Goal: Navigation & Orientation: Find specific page/section

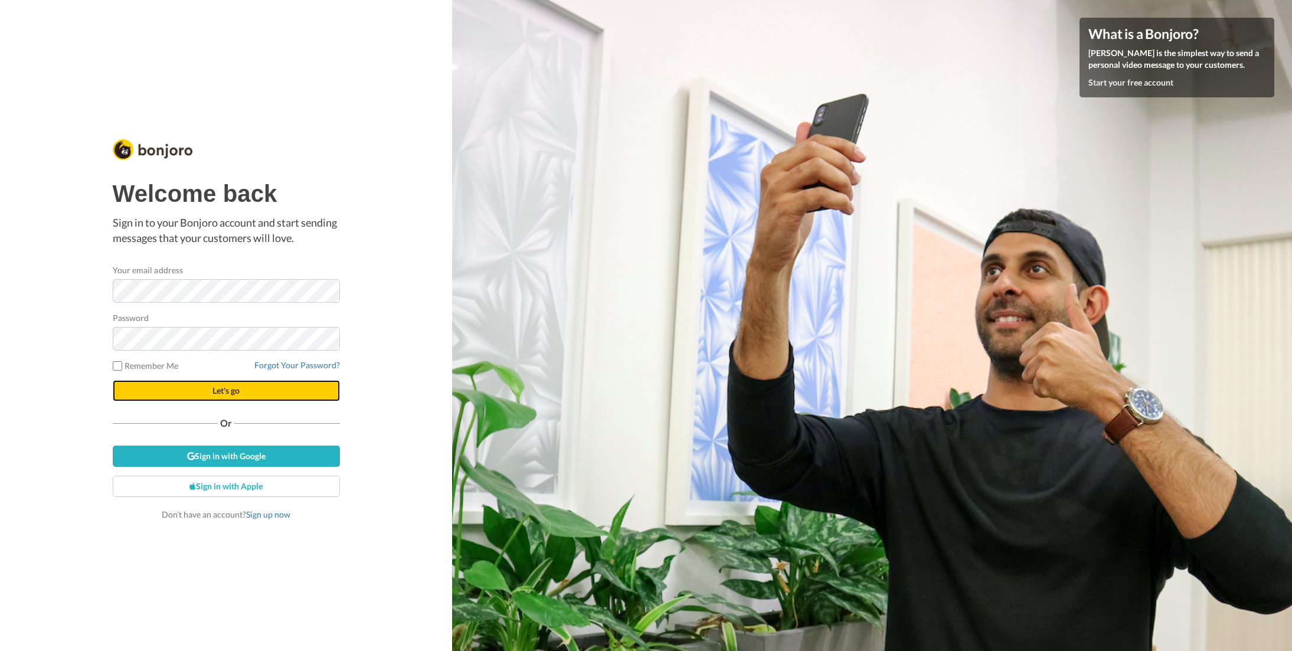
click at [253, 395] on button "Let's go" at bounding box center [226, 390] width 227 height 21
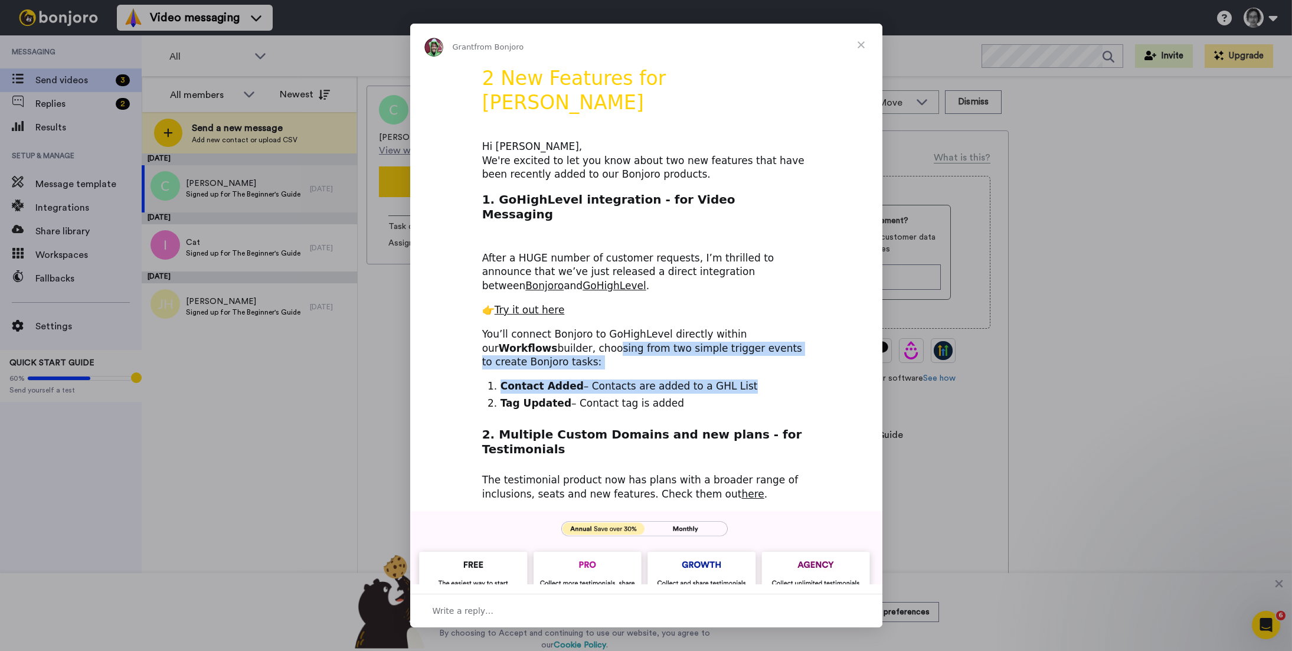
drag, startPoint x: 534, startPoint y: 310, endPoint x: 700, endPoint y: 342, distance: 169.6
click at [700, 342] on div "2 New Features for Bonjoro Hi Clarissa, We're excited to let you know about two…" at bounding box center [646, 506] width 472 height 881
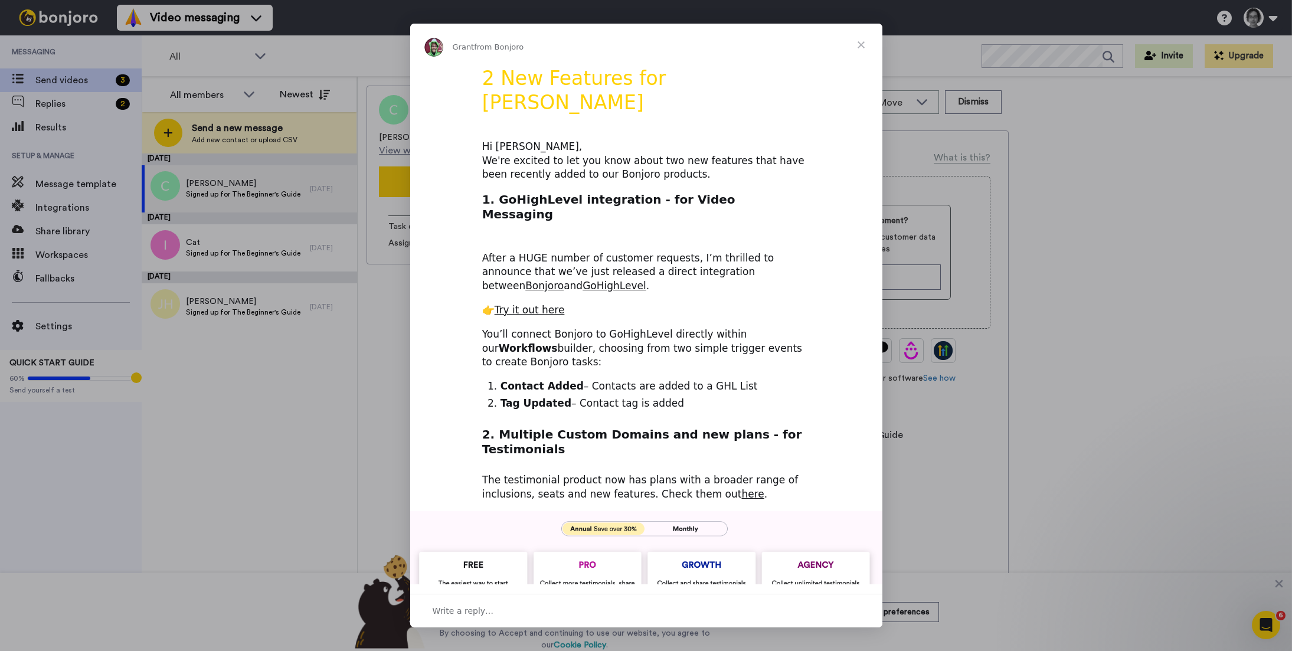
click at [614, 397] on li "Tag Updated – Contact tag is added" at bounding box center [656, 404] width 310 height 14
drag, startPoint x: 539, startPoint y: 381, endPoint x: 626, endPoint y: 395, distance: 87.3
click at [626, 427] on h2 "2. Multiple Custom Domains and new plans - for Testimonials" at bounding box center [646, 445] width 328 height 37
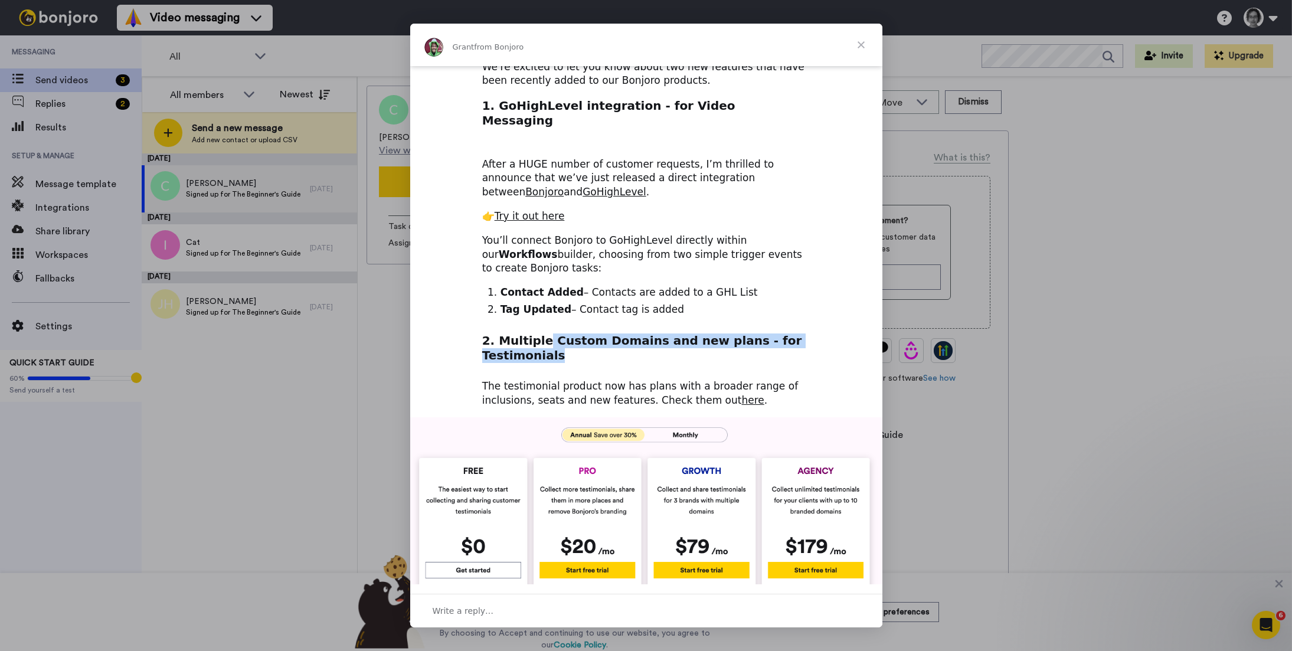
scroll to position [95, 0]
click at [552, 332] on h2 "2. Multiple Custom Domains and new plans - for Testimonials" at bounding box center [646, 350] width 328 height 37
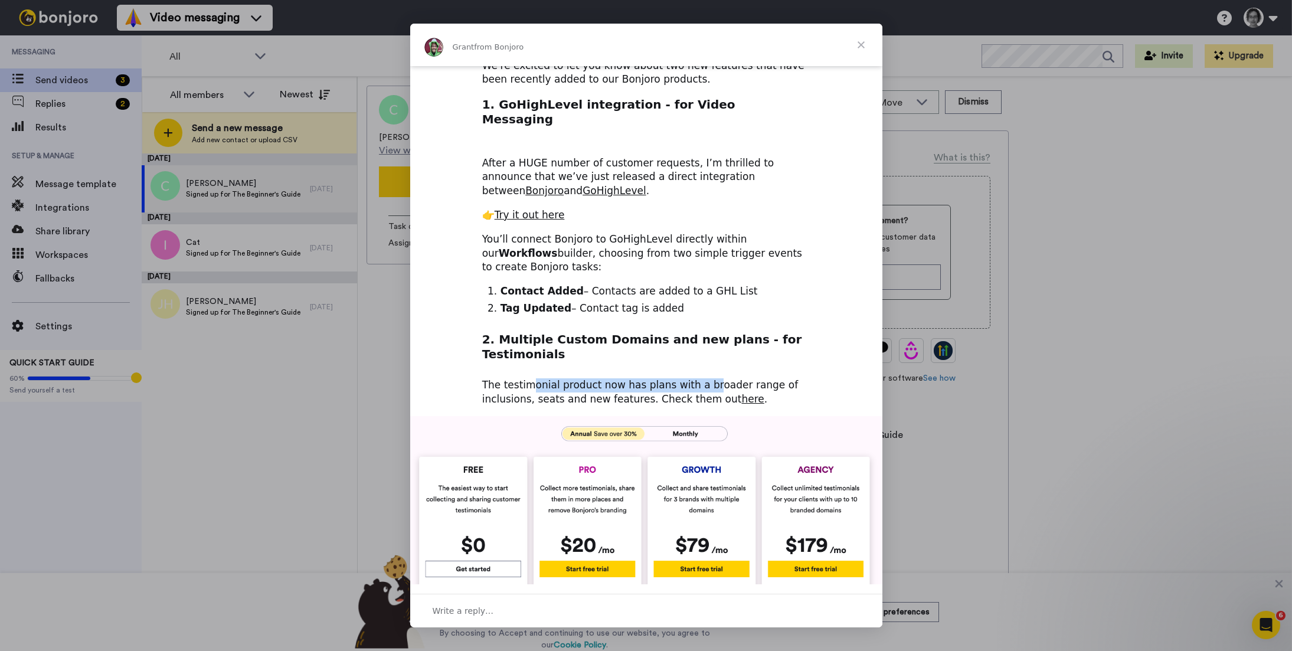
drag, startPoint x: 531, startPoint y: 333, endPoint x: 698, endPoint y: 333, distance: 167.6
click at [698, 378] on div "The testimonial product now has plans with a broader range of inclusions, seats…" at bounding box center [646, 392] width 328 height 28
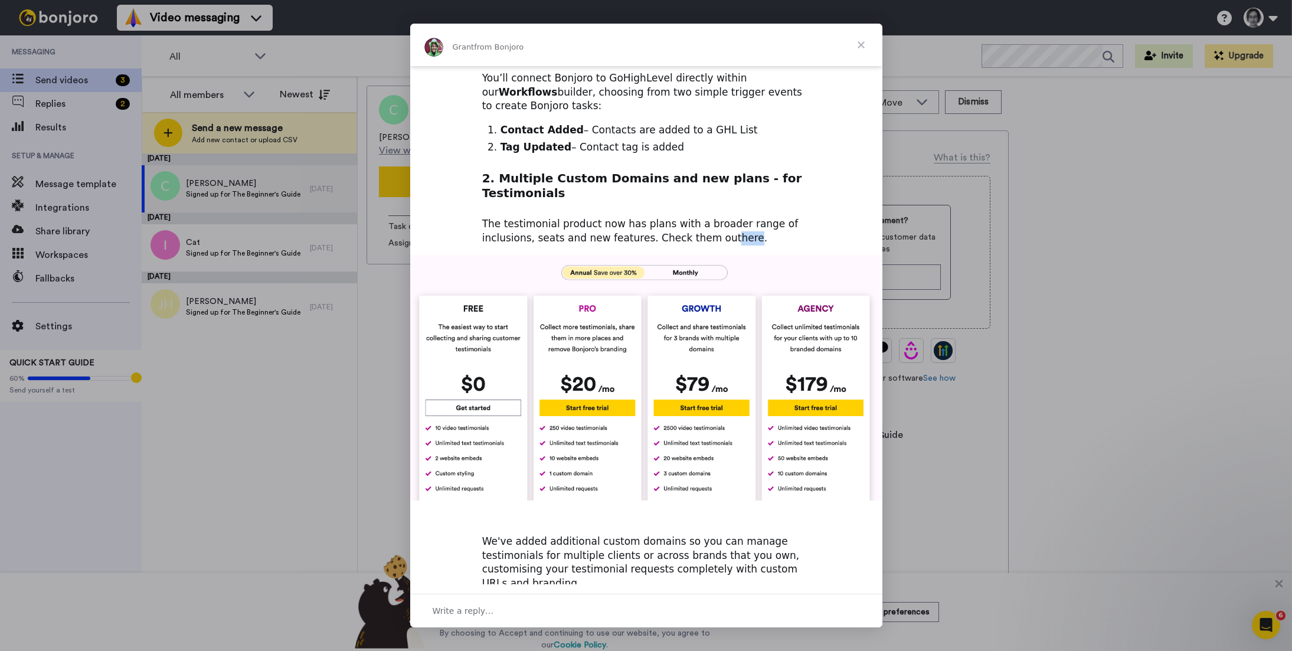
scroll to position [295, 0]
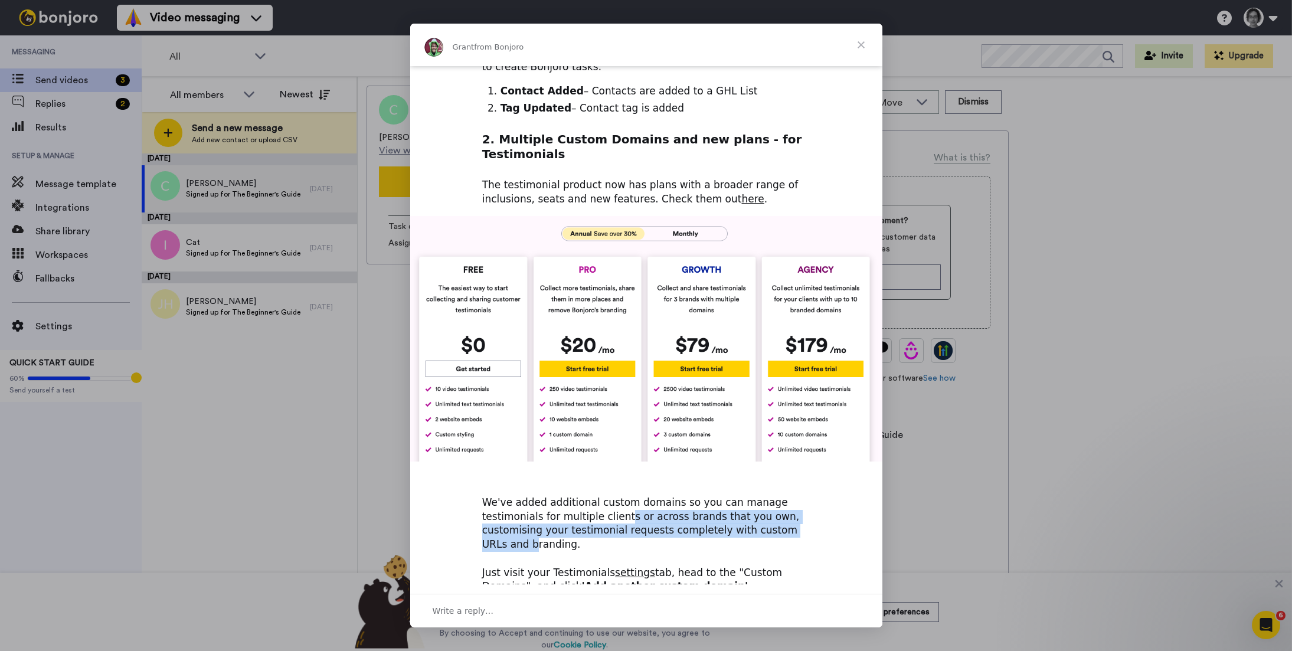
drag, startPoint x: 561, startPoint y: 464, endPoint x: 738, endPoint y: 475, distance: 176.8
click at [738, 482] on div "We've added additional custom domains so you can manage testimonials for multip…" at bounding box center [646, 538] width 328 height 112
click at [943, 439] on div "Intercom messenger" at bounding box center [646, 325] width 1292 height 651
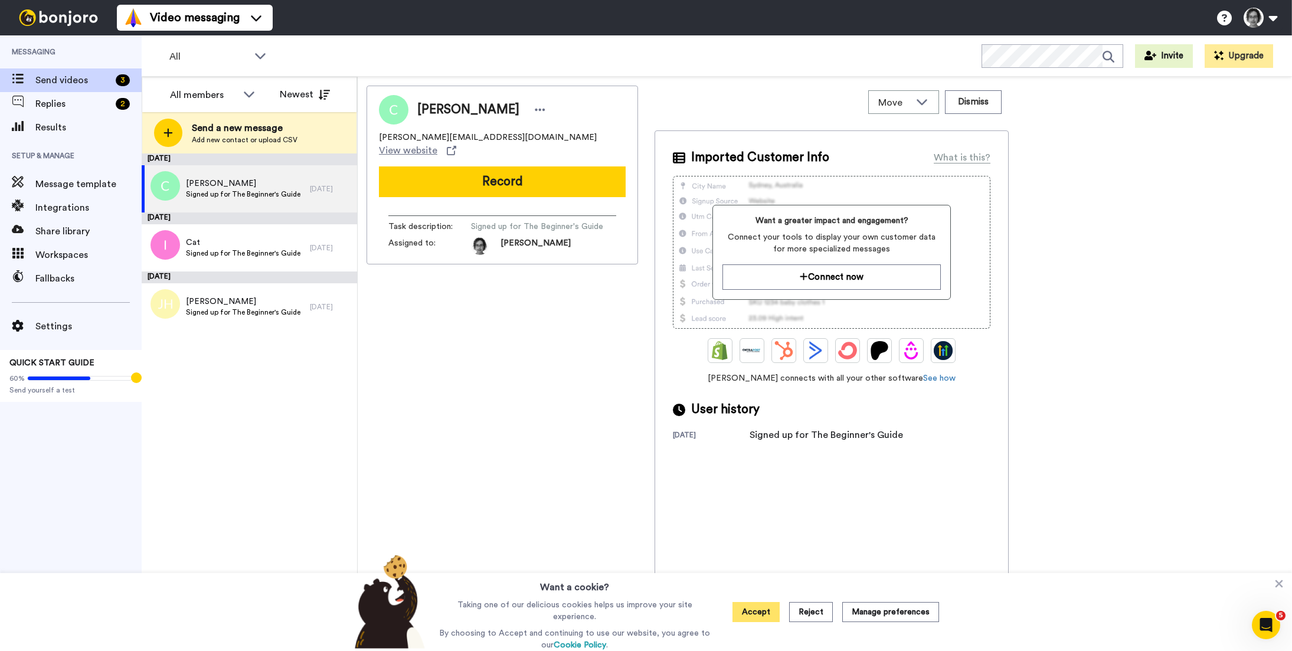
click at [758, 613] on button "Accept" at bounding box center [755, 612] width 47 height 20
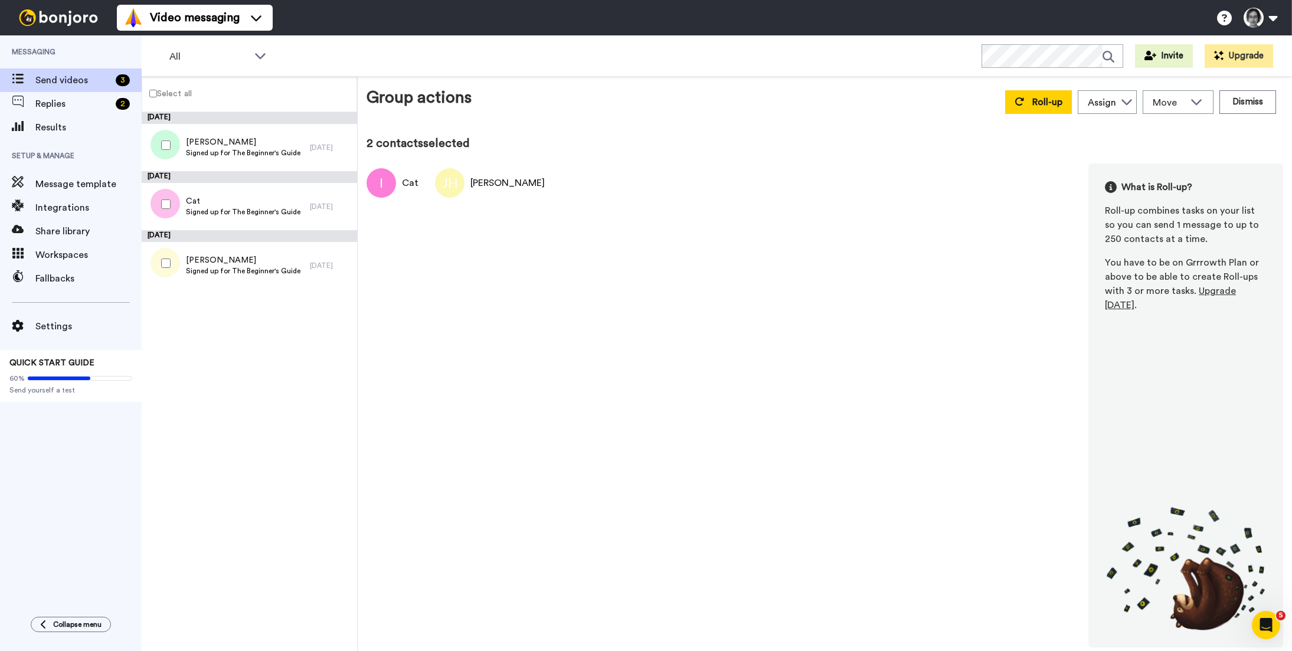
click at [164, 136] on div at bounding box center [163, 145] width 42 height 41
click at [1261, 100] on button "Dismiss" at bounding box center [1247, 102] width 57 height 24
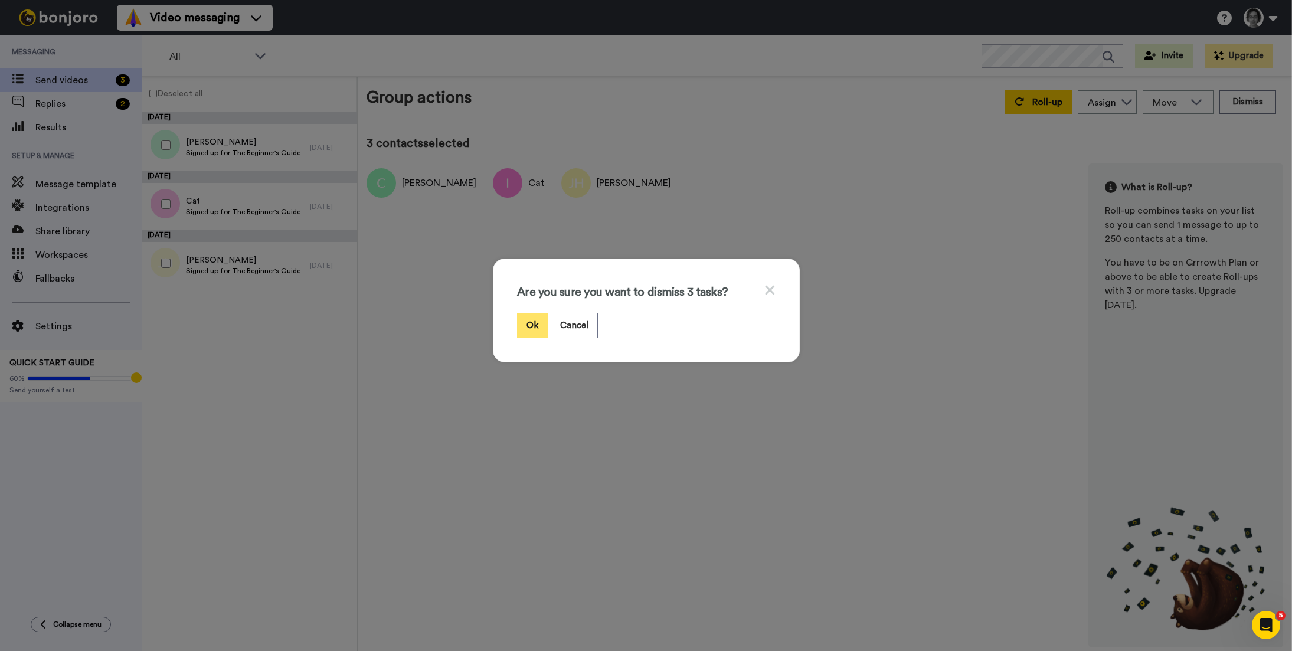
click at [532, 326] on button "Ok" at bounding box center [532, 325] width 31 height 25
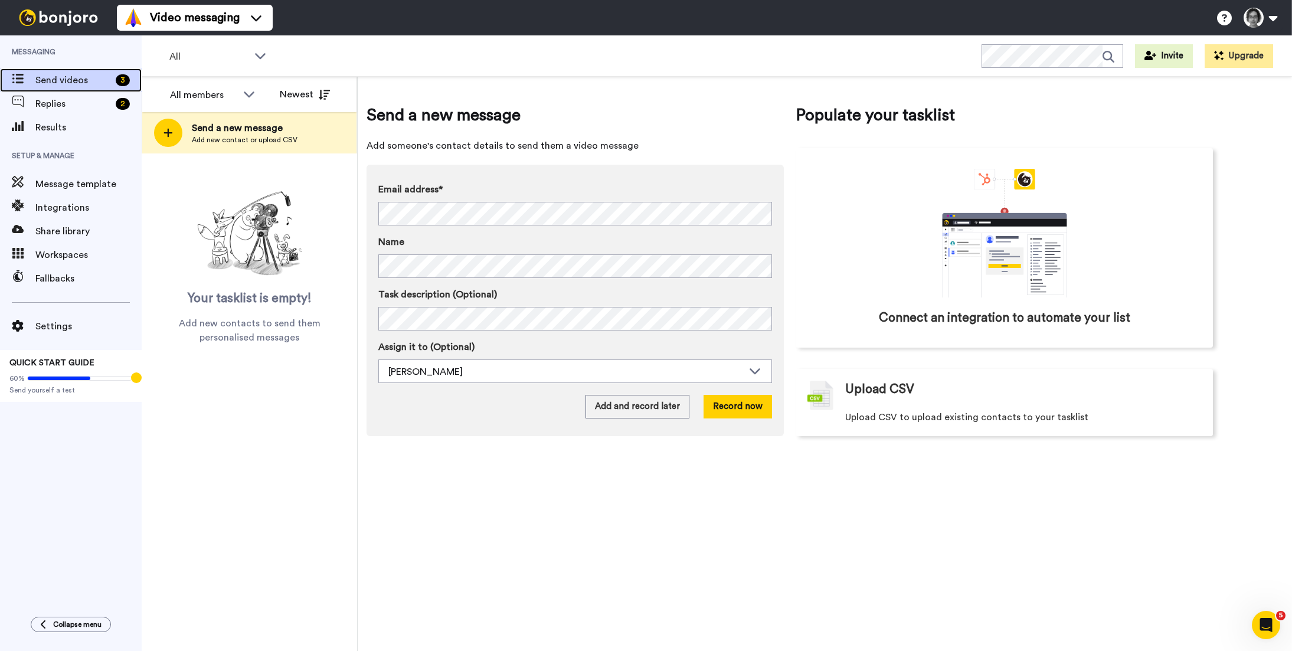
click at [80, 82] on span "Send videos" at bounding box center [73, 80] width 76 height 14
click at [53, 103] on span "Replies" at bounding box center [73, 104] width 76 height 14
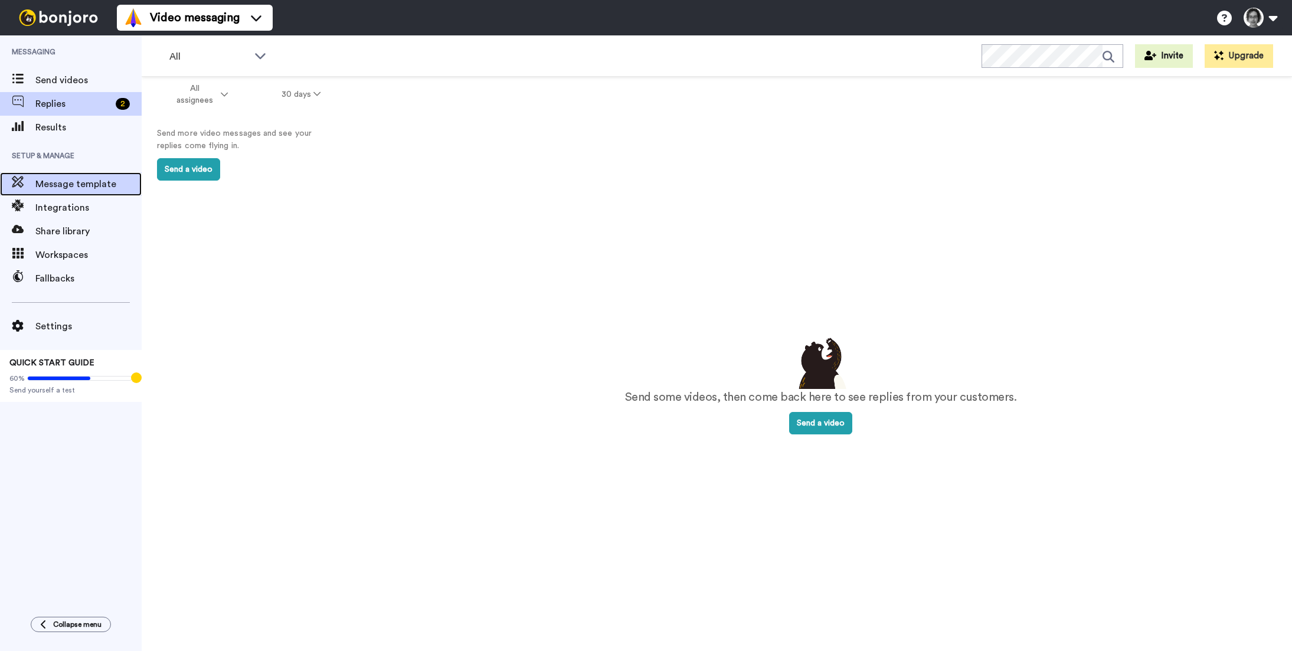
click at [83, 184] on span "Message template" at bounding box center [88, 184] width 106 height 14
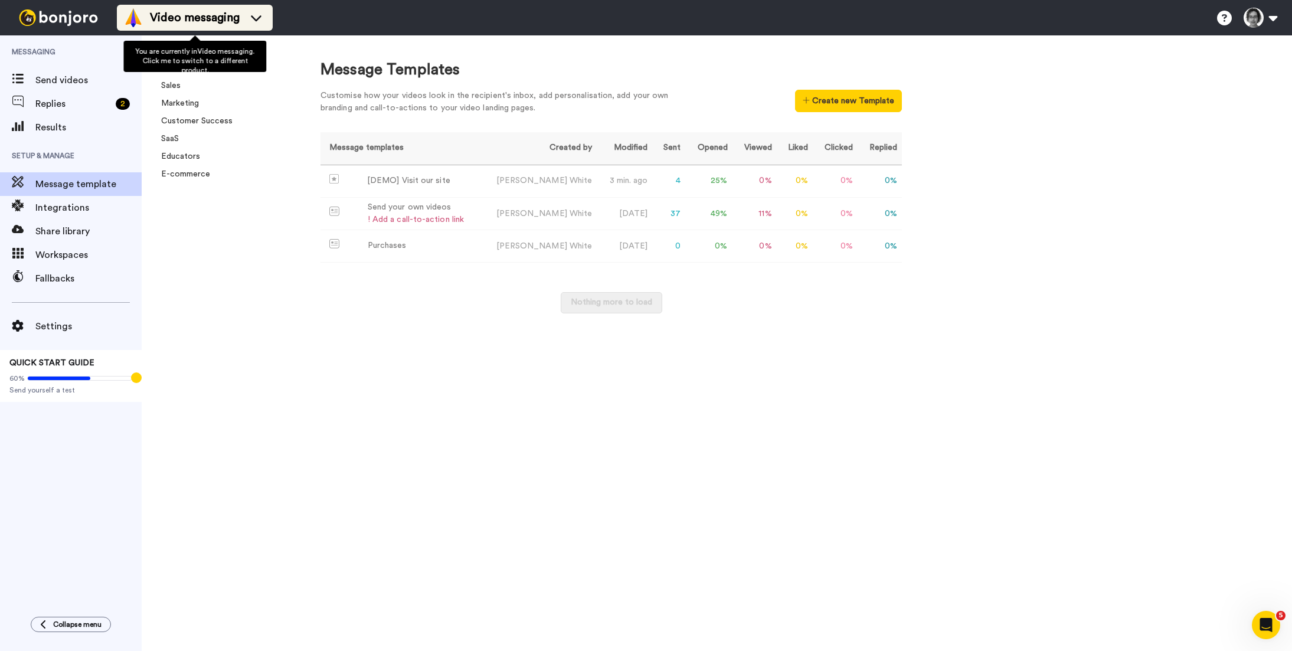
click at [209, 14] on span "Video messaging" at bounding box center [195, 17] width 90 height 17
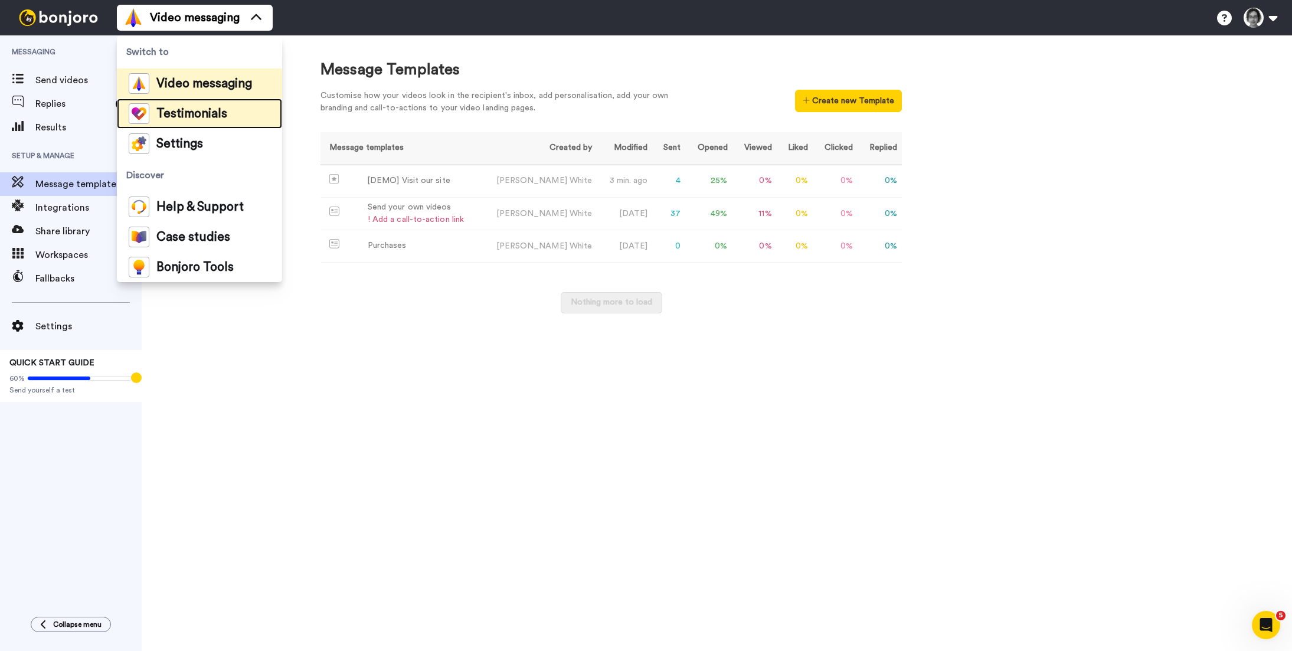
click at [197, 116] on span "Testimonials" at bounding box center [191, 114] width 71 height 12
